Goal: Information Seeking & Learning: Learn about a topic

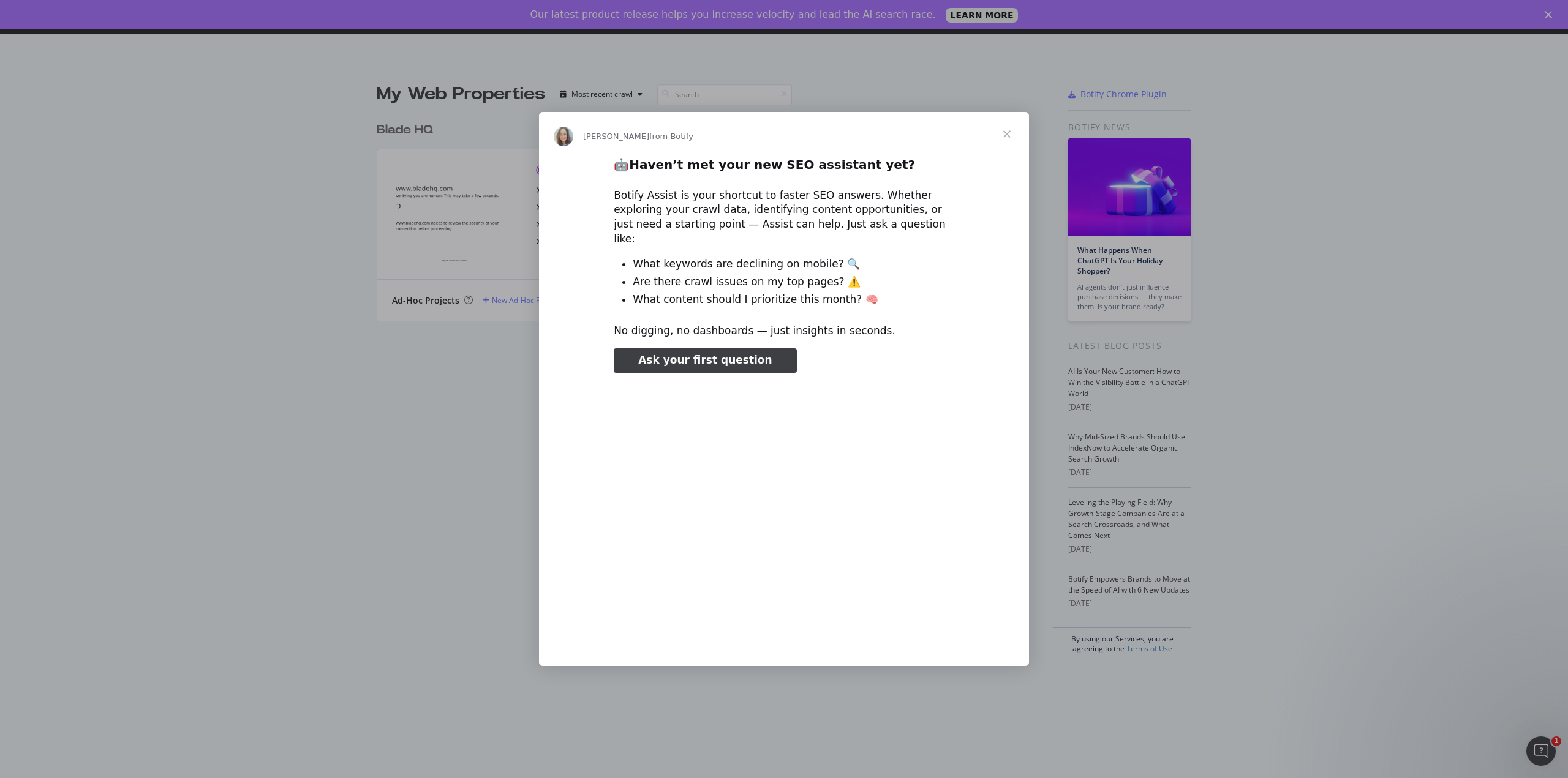
type input "159238"
click at [1006, 142] on span "Close" at bounding box center [1007, 134] width 44 height 44
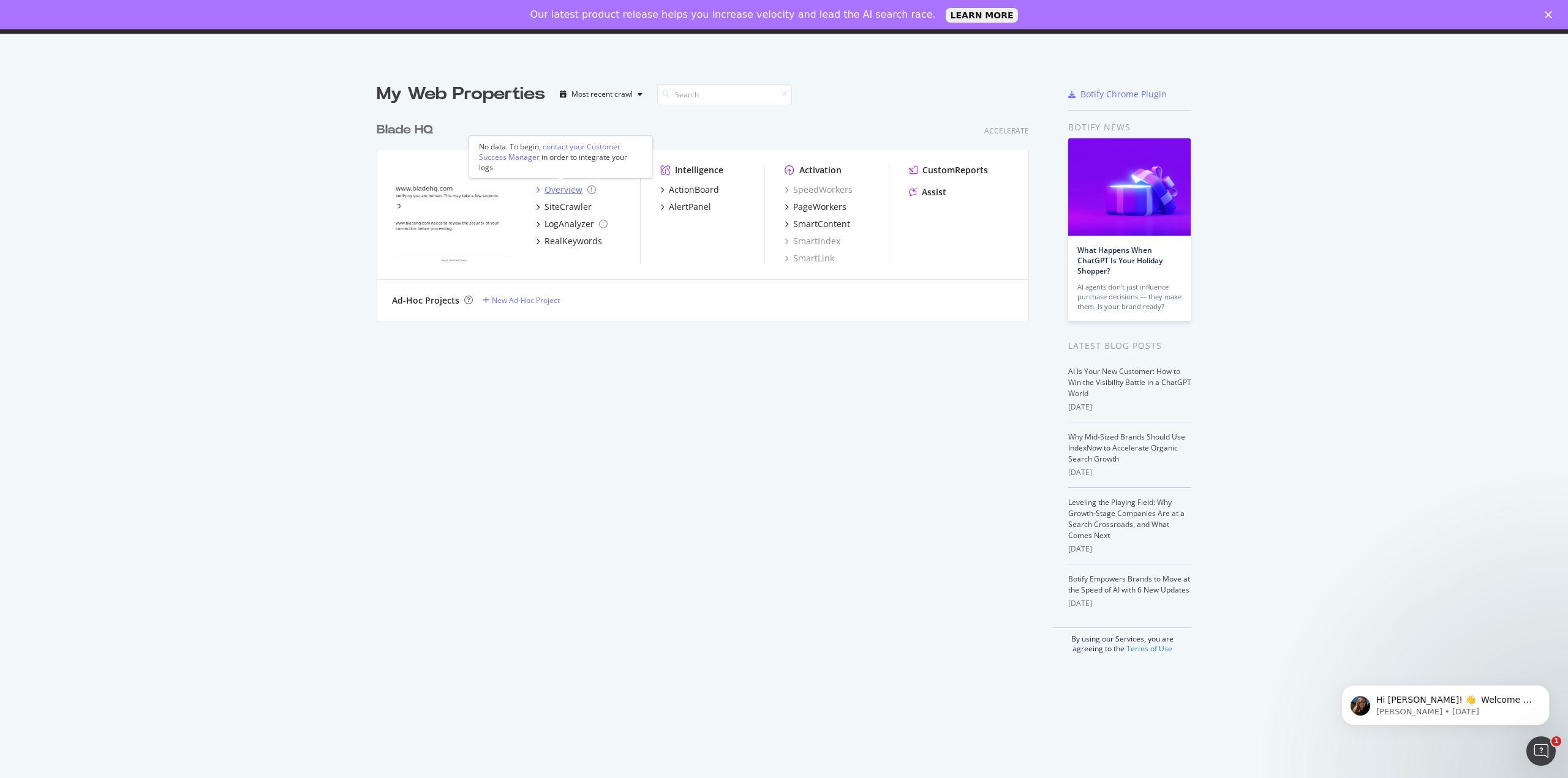
click at [536, 193] on div "Overview" at bounding box center [566, 190] width 60 height 12
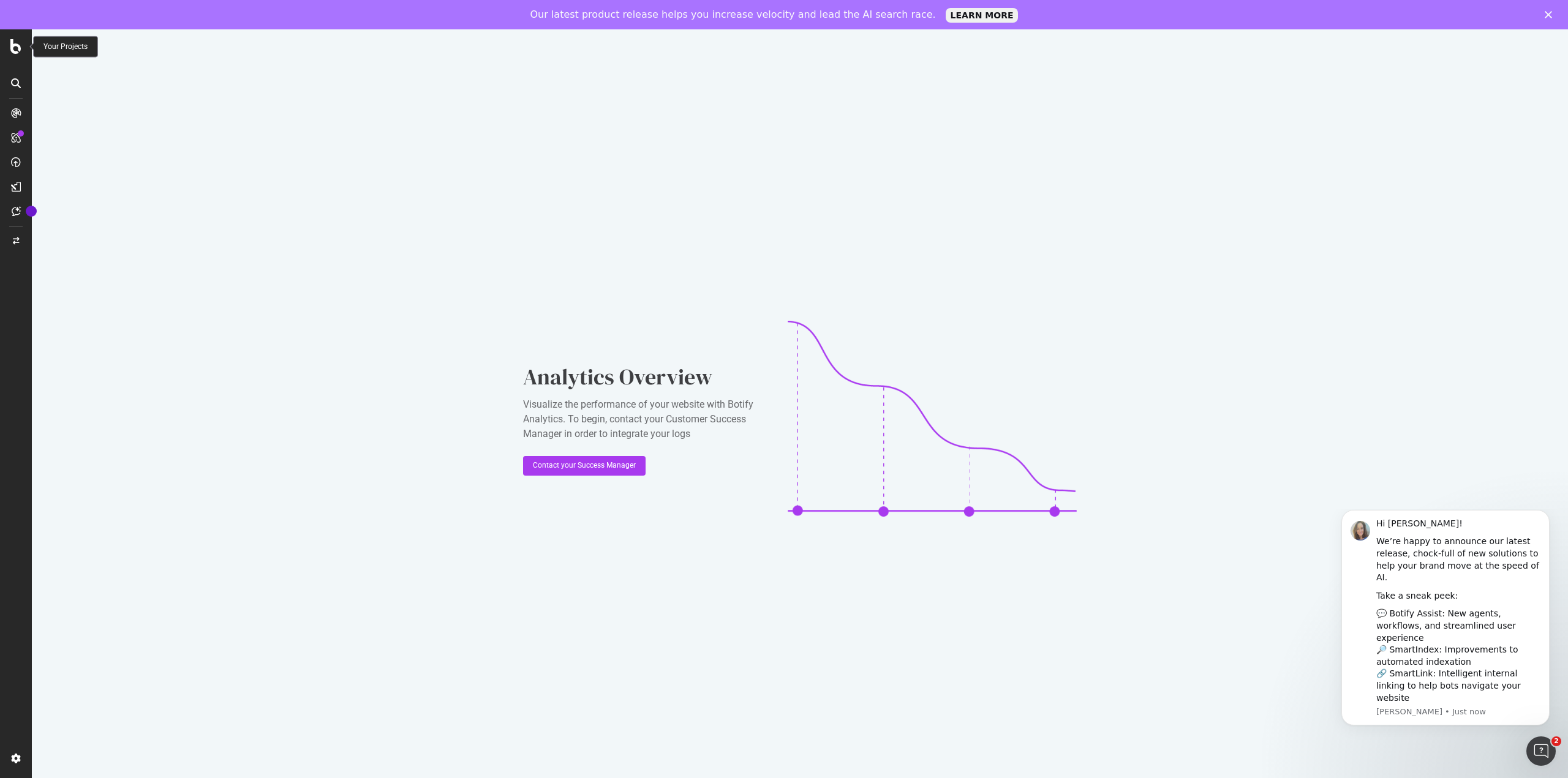
click at [10, 40] on icon at bounding box center [16, 47] width 11 height 15
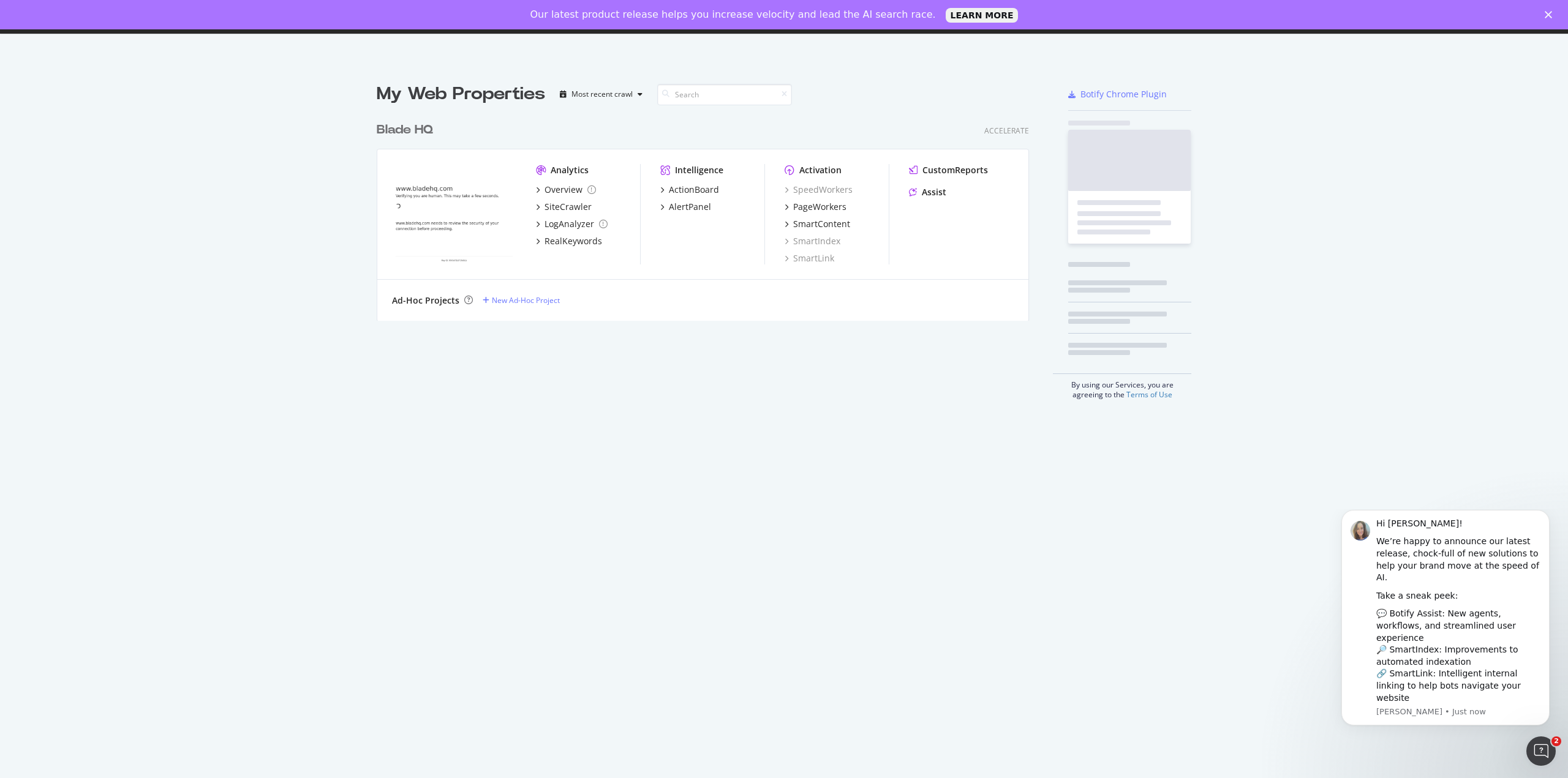
scroll to position [769, 1550]
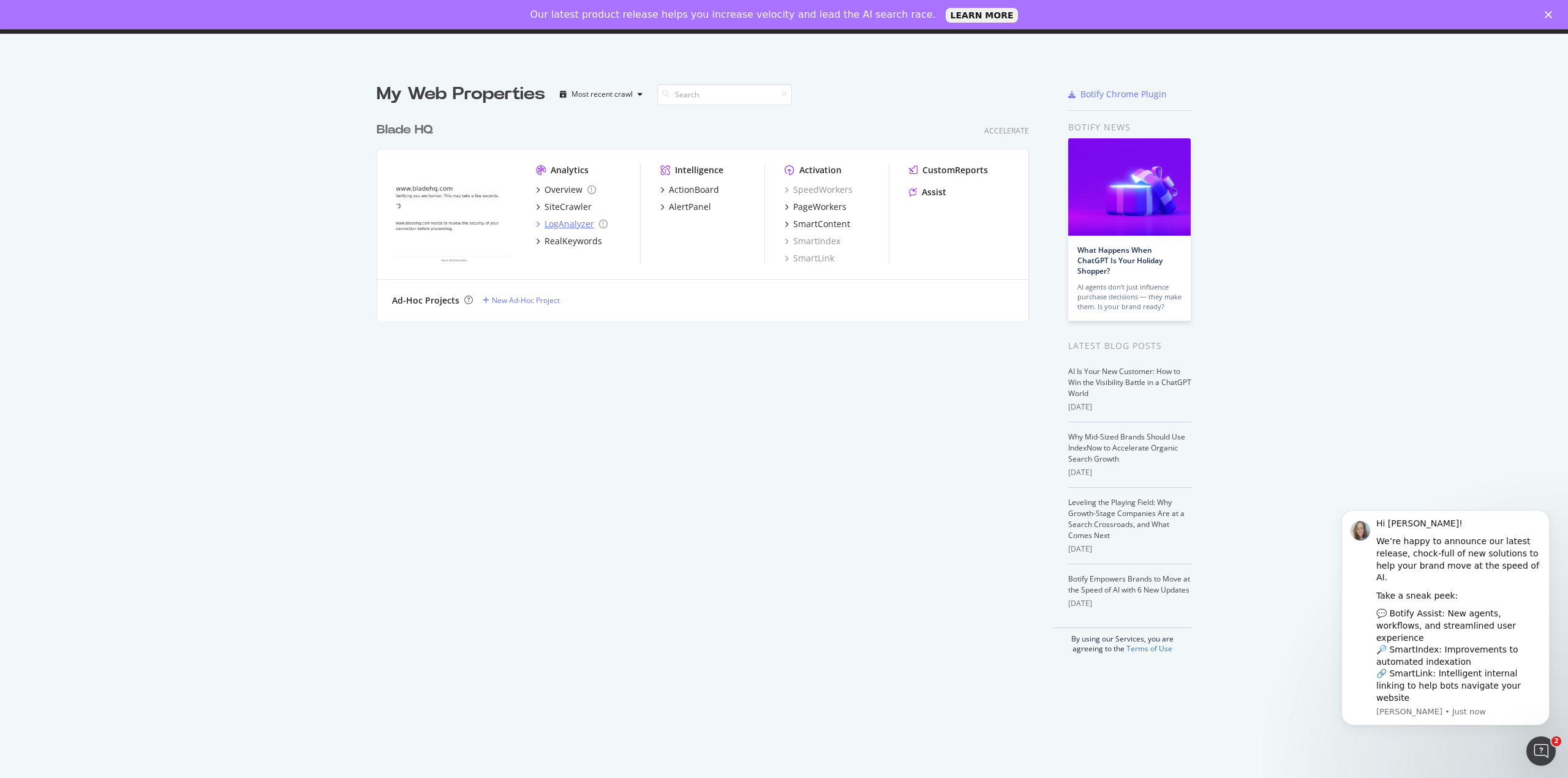
click at [530, 223] on div "Analytics Overview SiteCrawler LogAnalyzer RealKeywords Intelligence ActionBoar…" at bounding box center [703, 214] width 651 height 131
click at [536, 225] on icon "grid" at bounding box center [538, 224] width 4 height 6
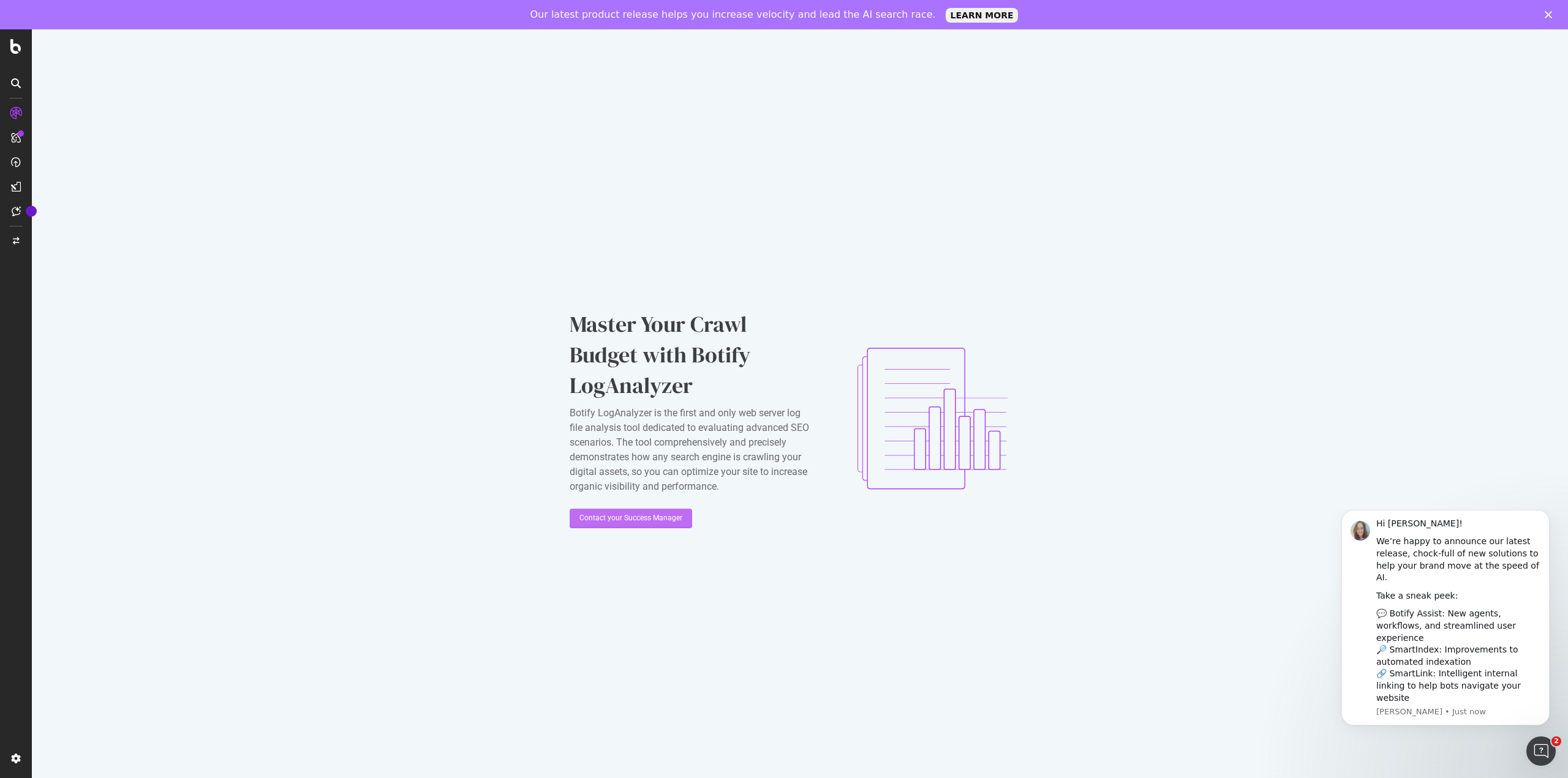
click at [607, 515] on div "Contact your Success Manager" at bounding box center [631, 518] width 103 height 10
click at [1174, 40] on div "Master Your Crawl Budget with Botify LogAnalyzer Botify LogAnalyzer is the firs…" at bounding box center [800, 418] width 1537 height 778
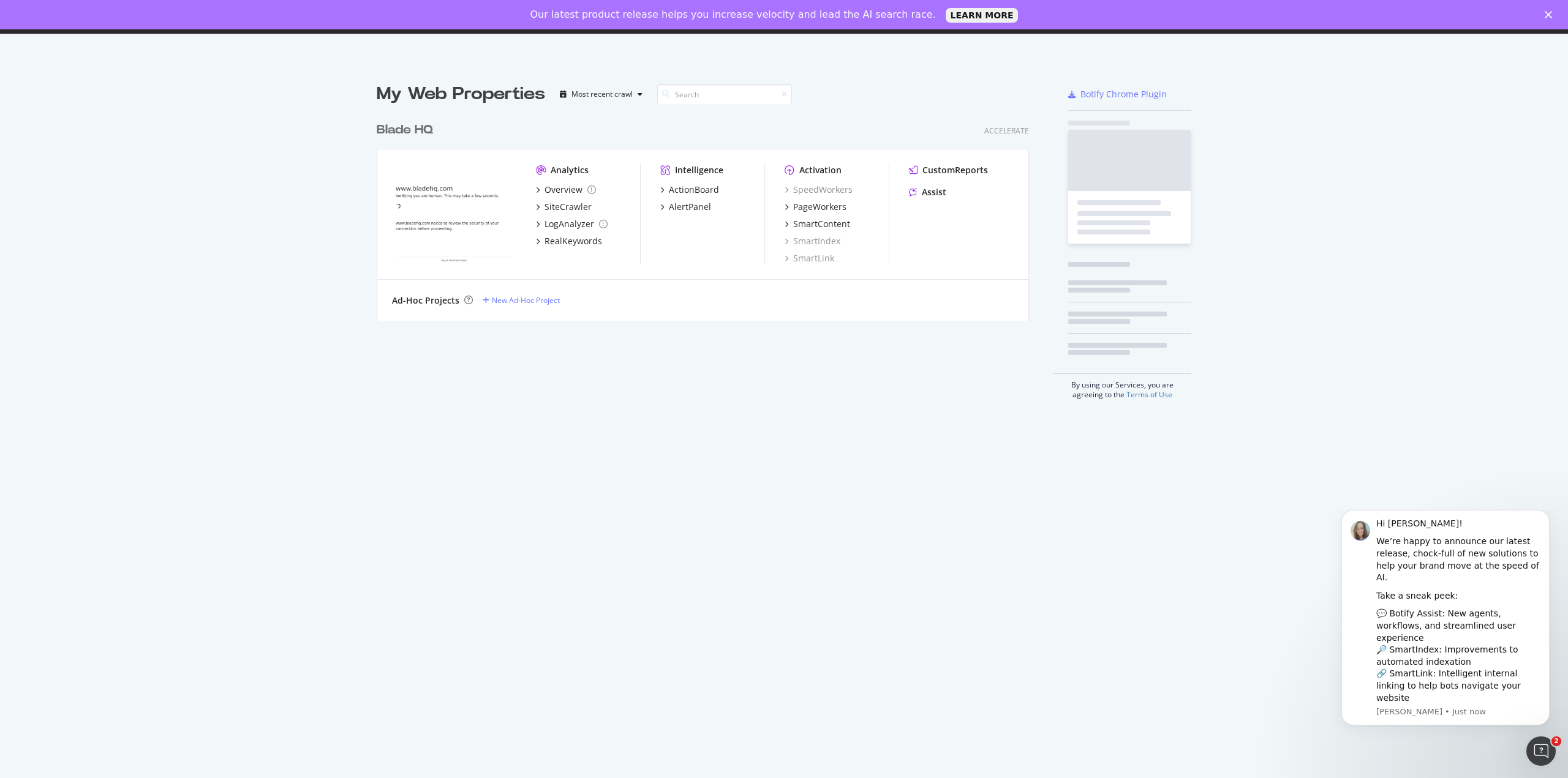
scroll to position [769, 1550]
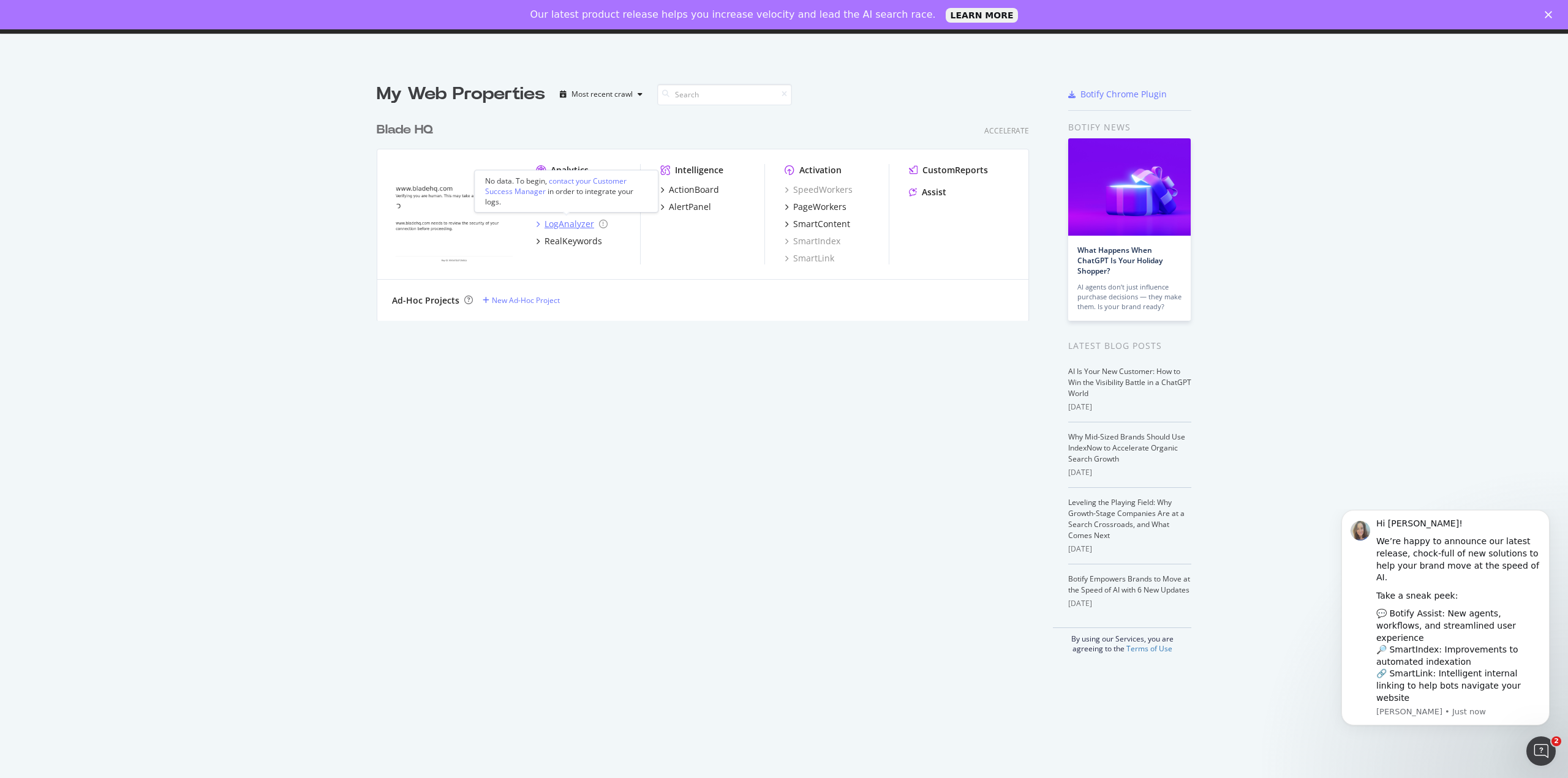
click at [536, 225] on icon "grid" at bounding box center [538, 224] width 4 height 6
click at [1545, 19] on div "Our latest product release helps you increase velocity and lead the AI search r…" at bounding box center [784, 15] width 1568 height 20
click at [1549, 13] on icon "Close" at bounding box center [1549, 15] width 7 height 7
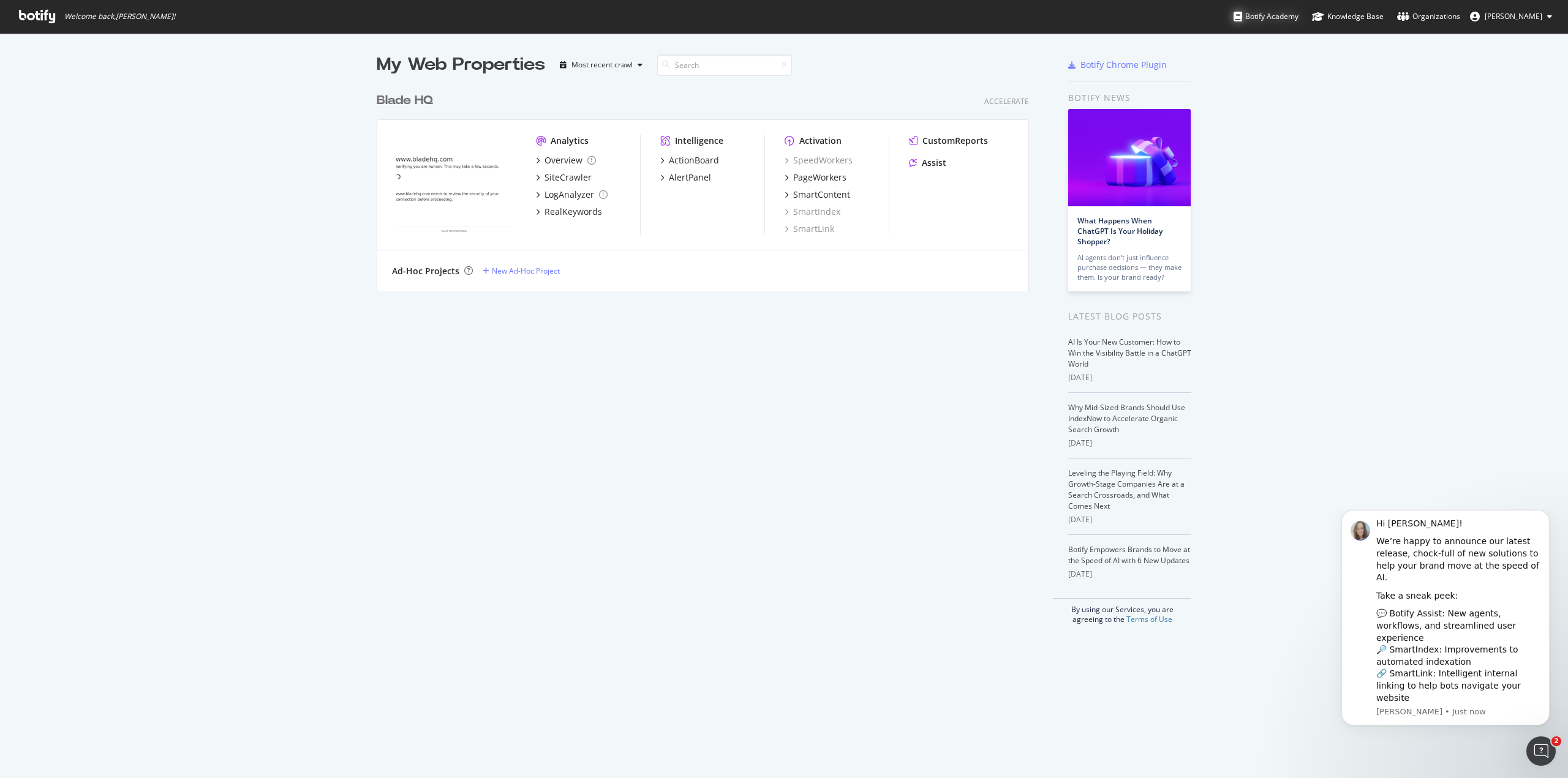
click at [1275, 14] on div "Botify Academy" at bounding box center [1267, 17] width 65 height 12
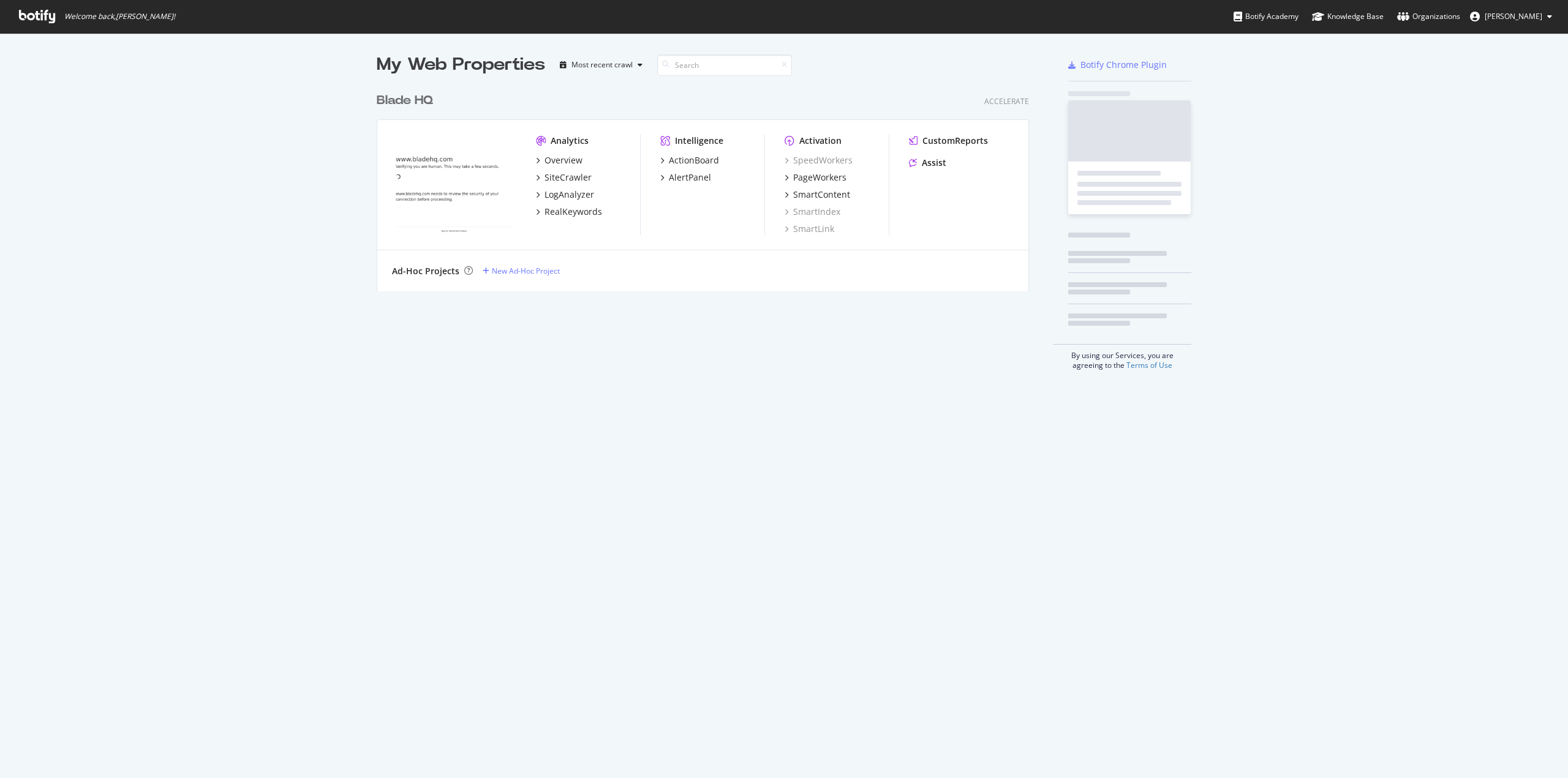
scroll to position [204, 653]
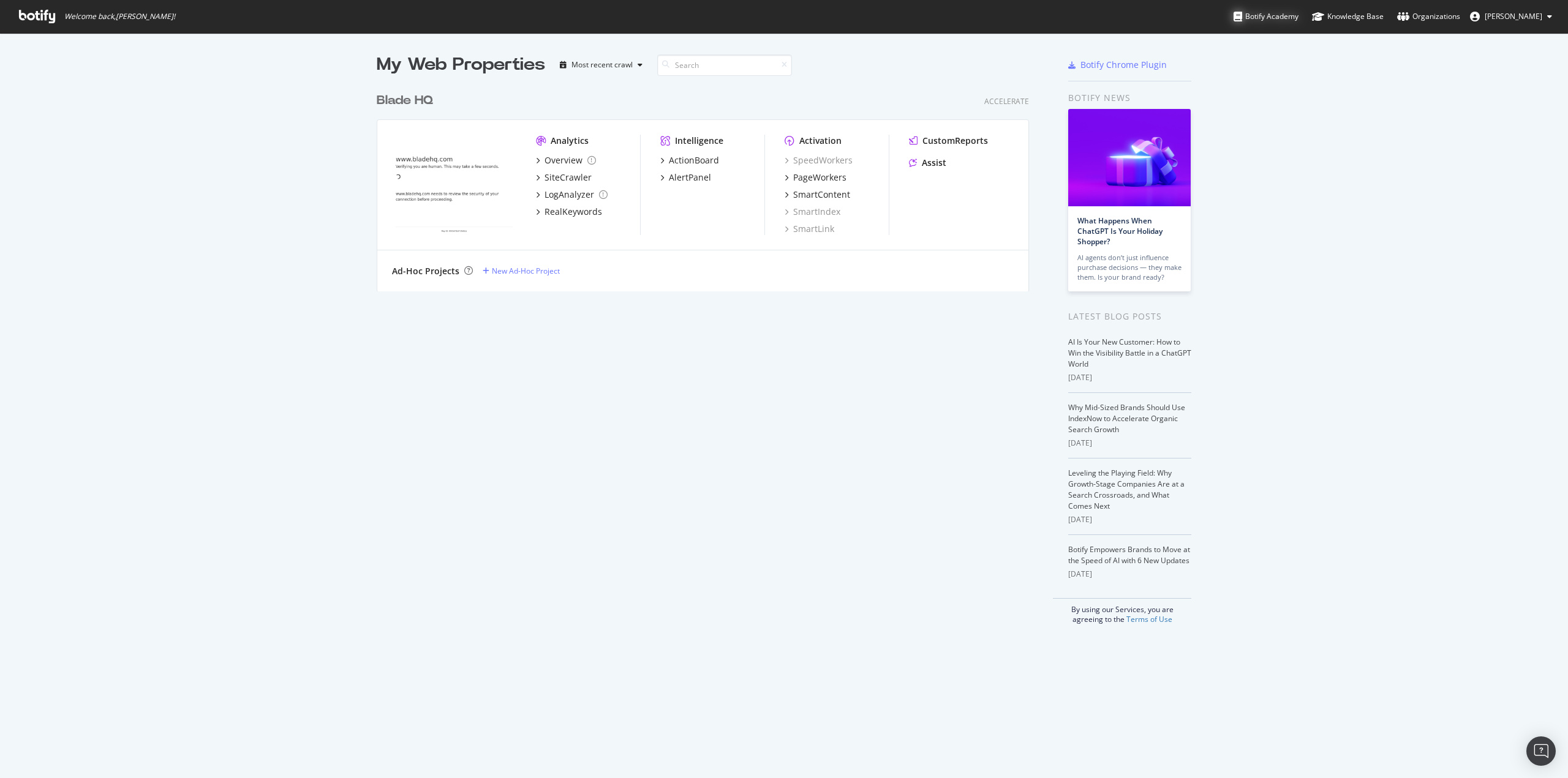
click at [1260, 17] on div "Botify Academy" at bounding box center [1267, 17] width 65 height 12
